Goal: Entertainment & Leisure: Browse casually

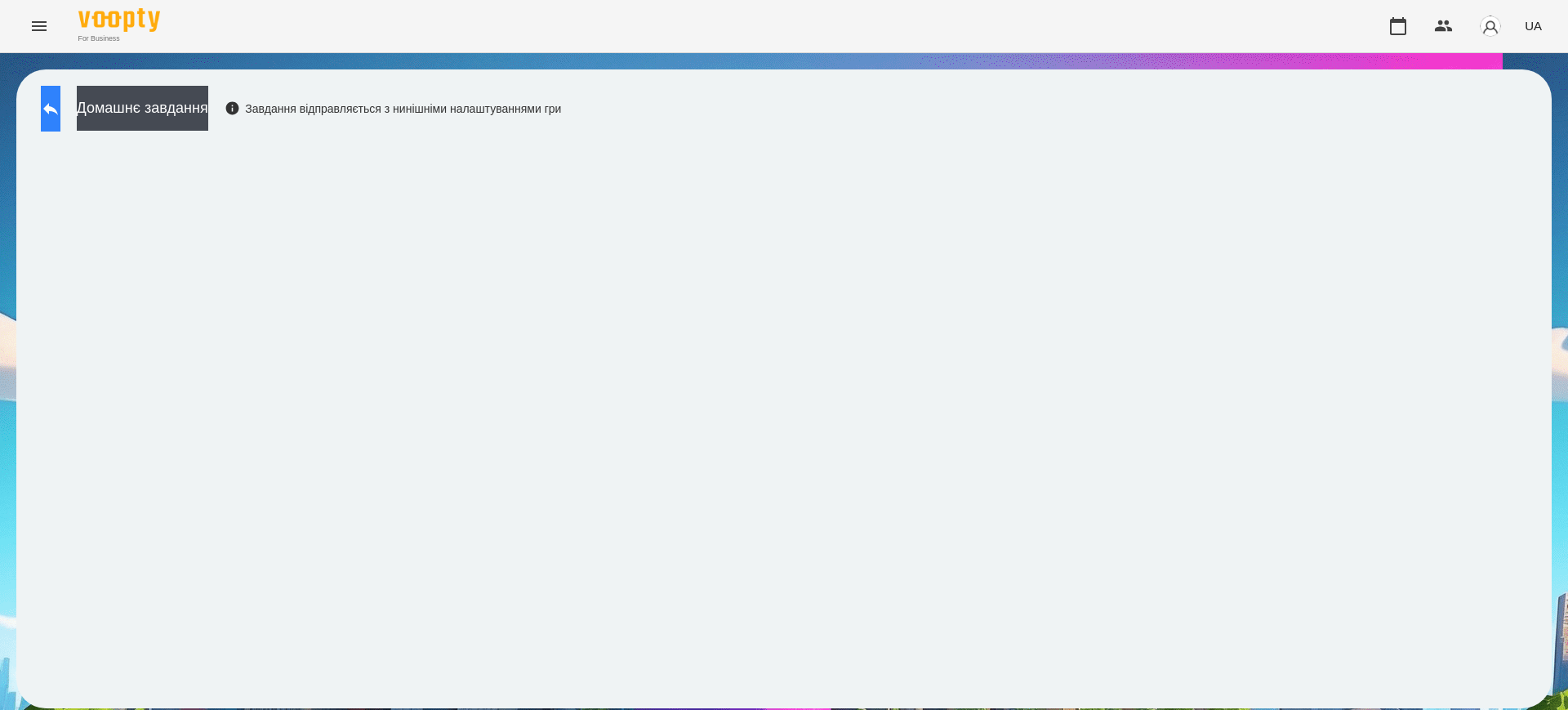
click at [58, 109] on icon at bounding box center [51, 109] width 15 height 12
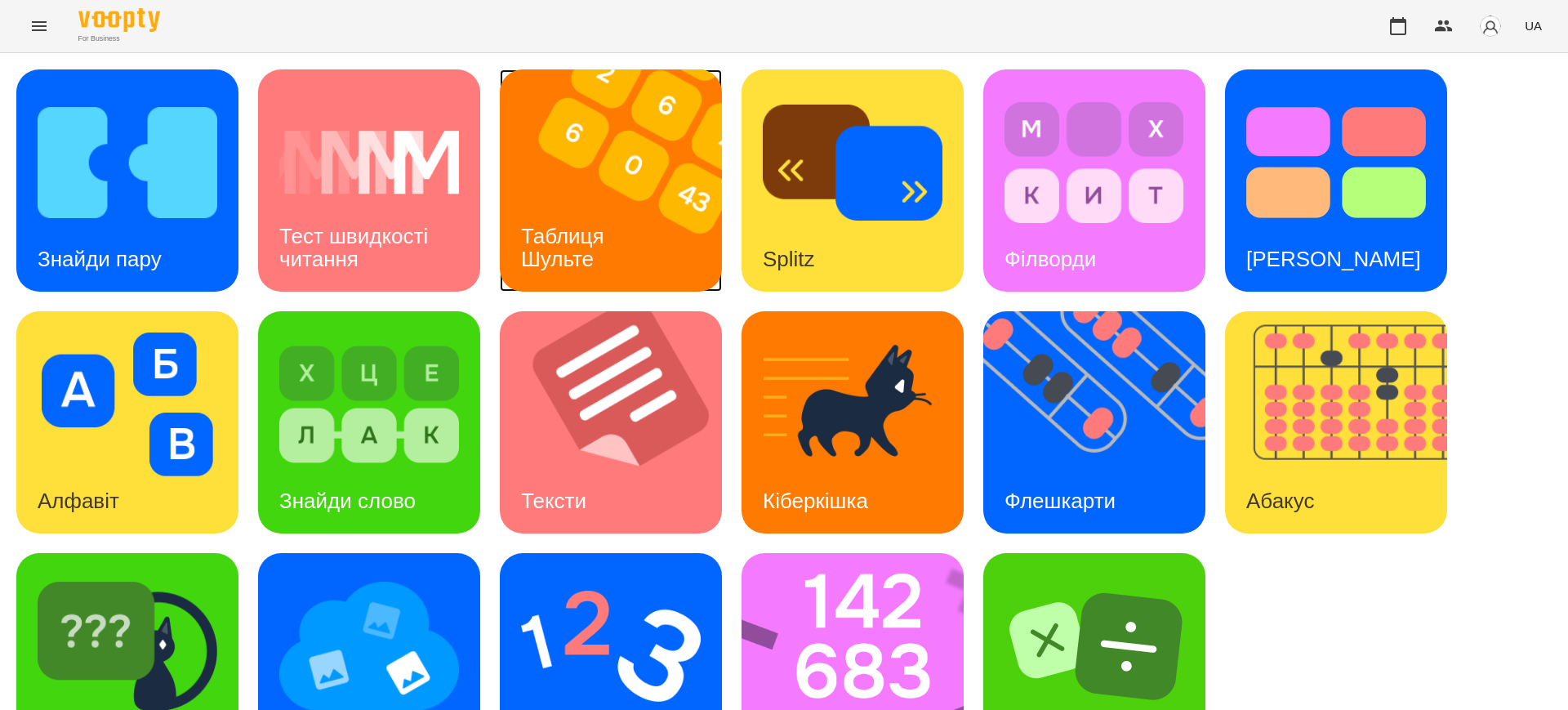
click at [573, 195] on img at bounding box center [621, 180] width 243 height 222
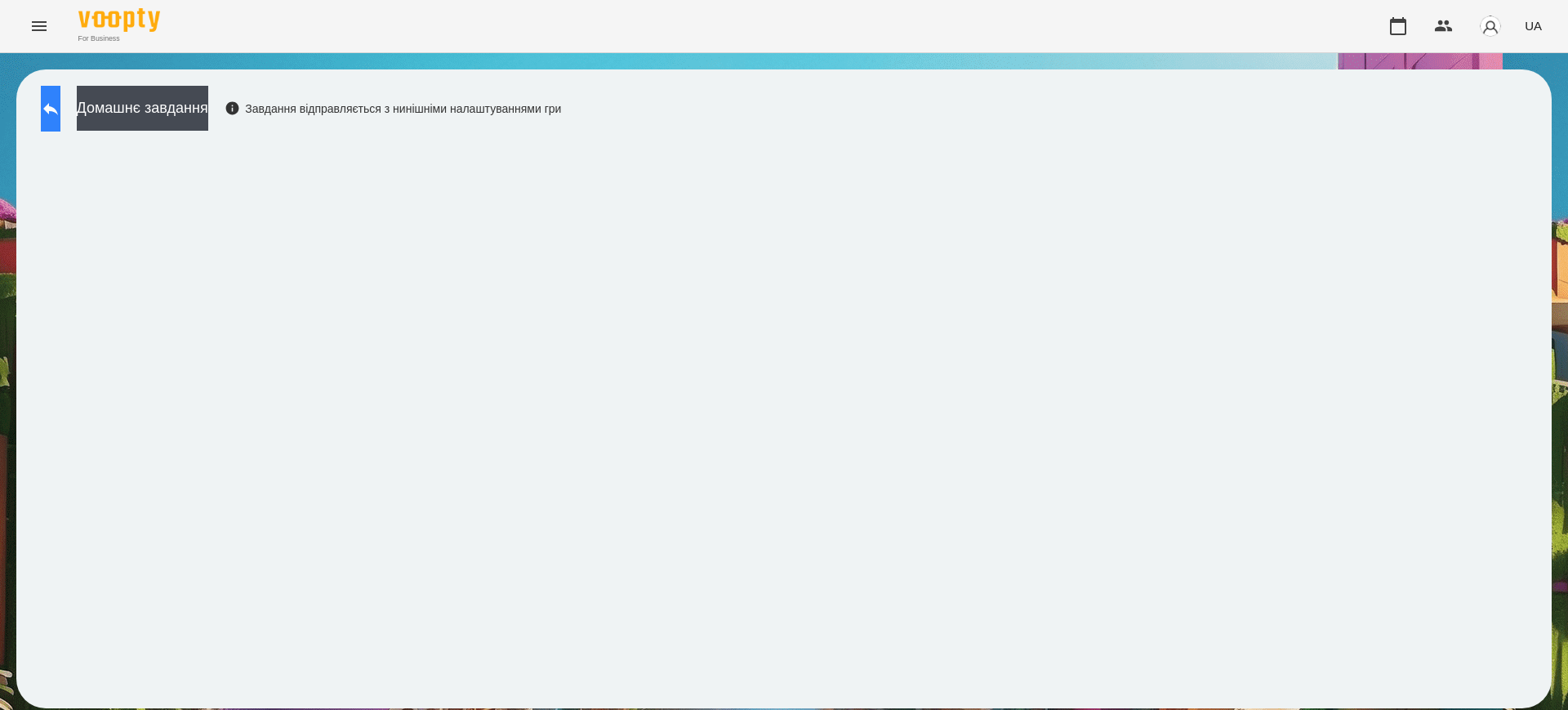
click at [61, 103] on icon at bounding box center [50, 109] width 20 height 20
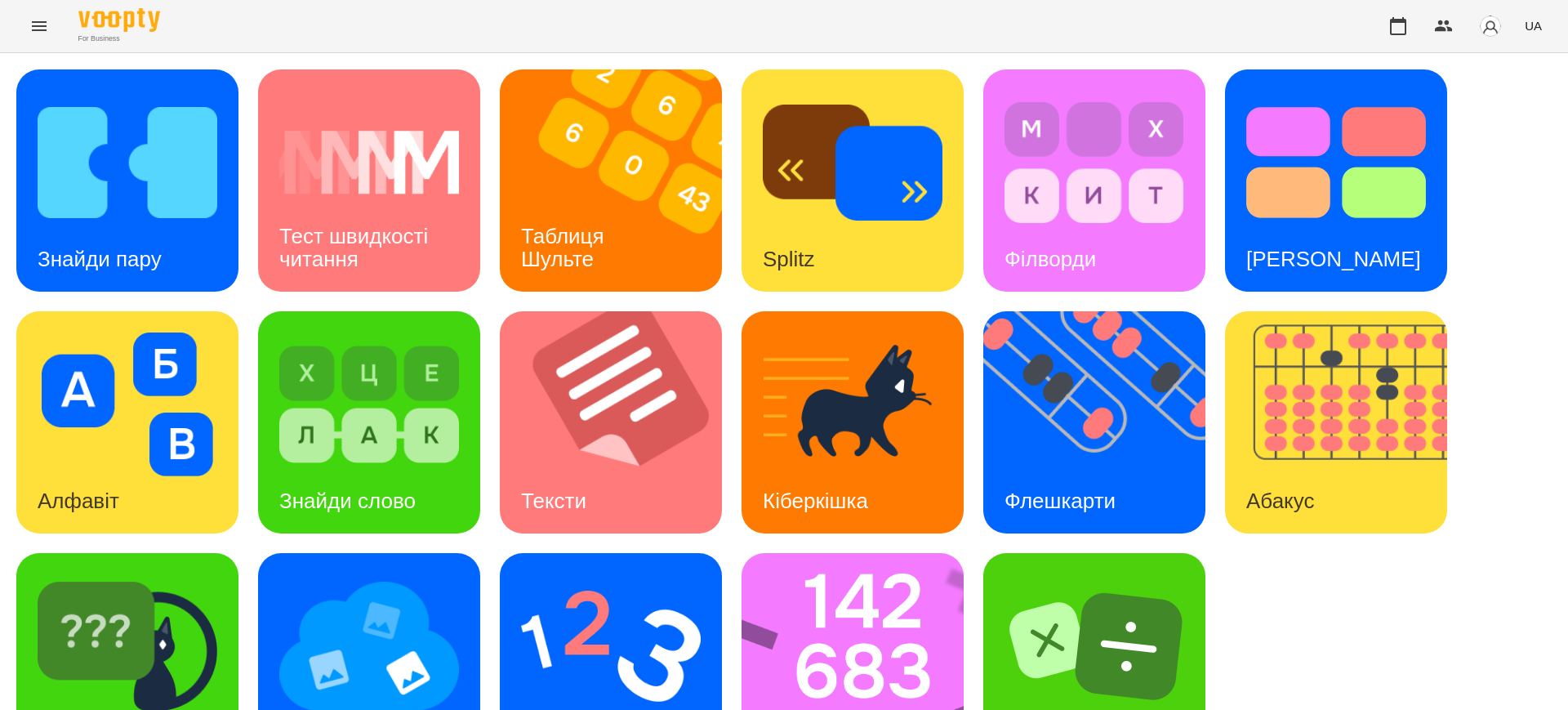
scroll to position [81, 0]
click at [868, 575] on img at bounding box center [862, 664] width 243 height 222
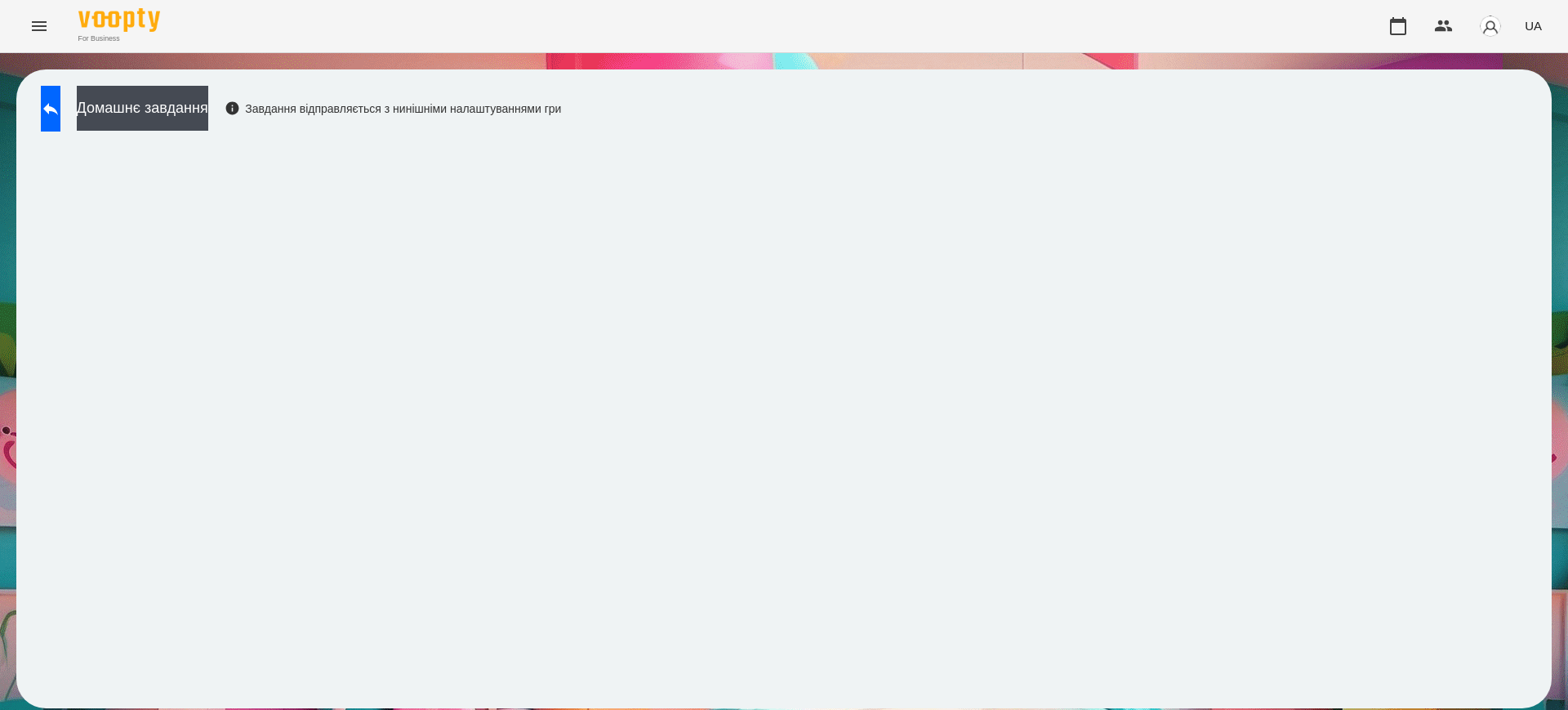
click at [0, 273] on div "Домашнє завдання Завдання відправляється з нинішніми налаштуваннями гри" at bounding box center [784, 389] width 1568 height 671
